Goal: Information Seeking & Learning: Find specific fact

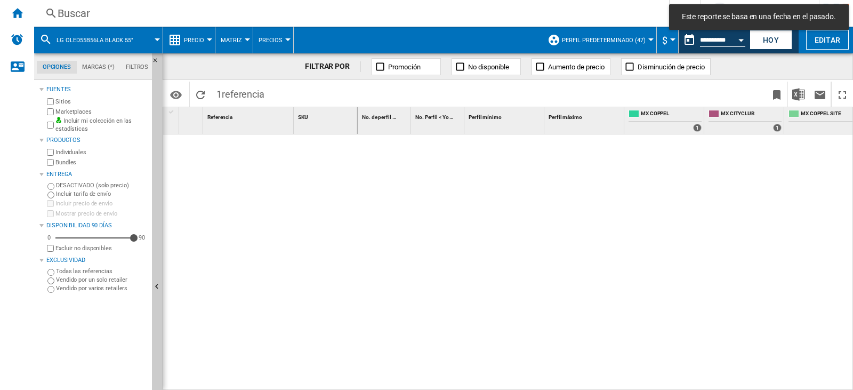
click at [738, 36] on button "Open calendar" at bounding box center [740, 38] width 19 height 19
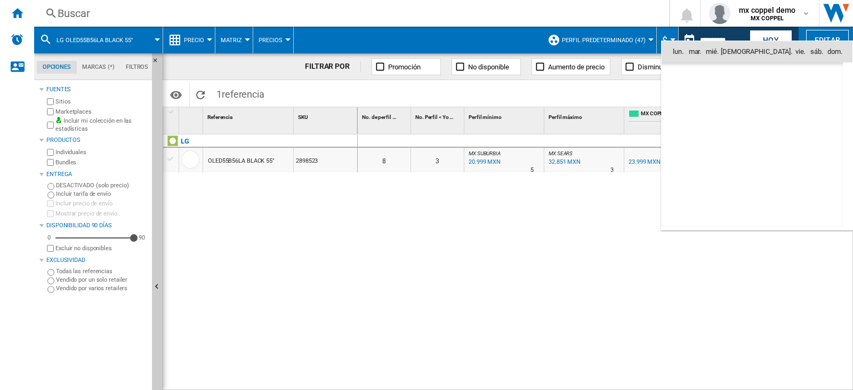
scroll to position [4942, 0]
click at [794, 120] on span "12" at bounding box center [798, 121] width 21 height 21
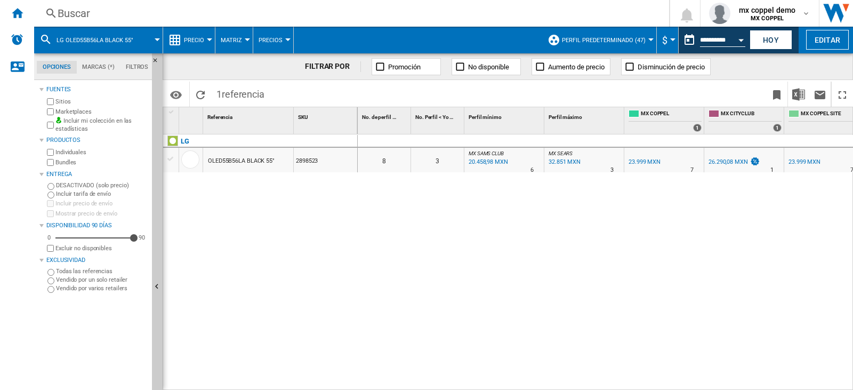
click at [71, 13] on div "Buscar" at bounding box center [349, 13] width 583 height 15
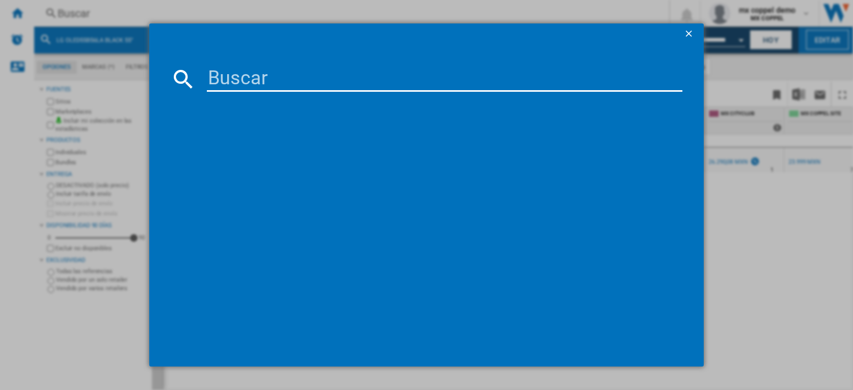
click at [241, 81] on input at bounding box center [444, 79] width 475 height 26
paste input "BFGOODRICH MUD TERRAIN TA KM3 305X55 R20 121Q ALL SEASON"
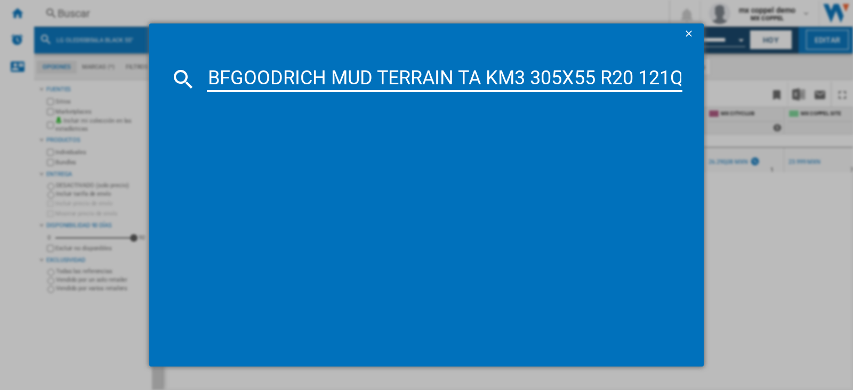
scroll to position [0, 129]
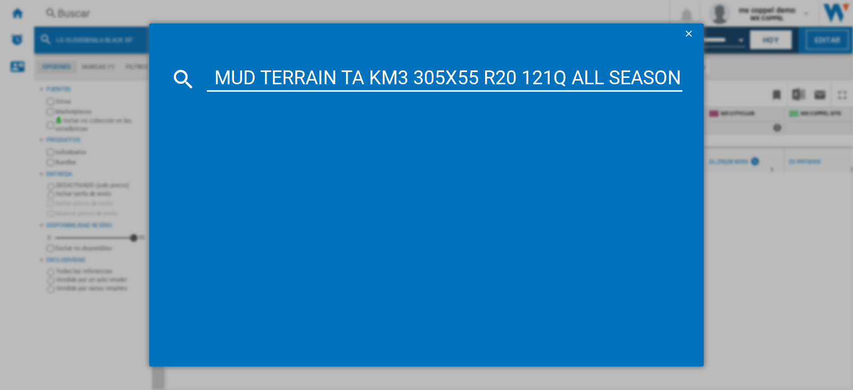
type input "BFGOODRICH MUD TERRAIN TA KM3 305X55 R20 121Q ALL SEASON"
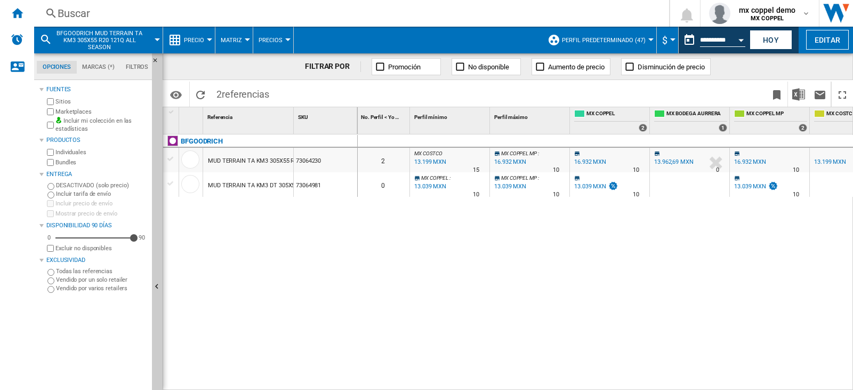
scroll to position [0, 84]
